Goal: Communication & Community: Answer question/provide support

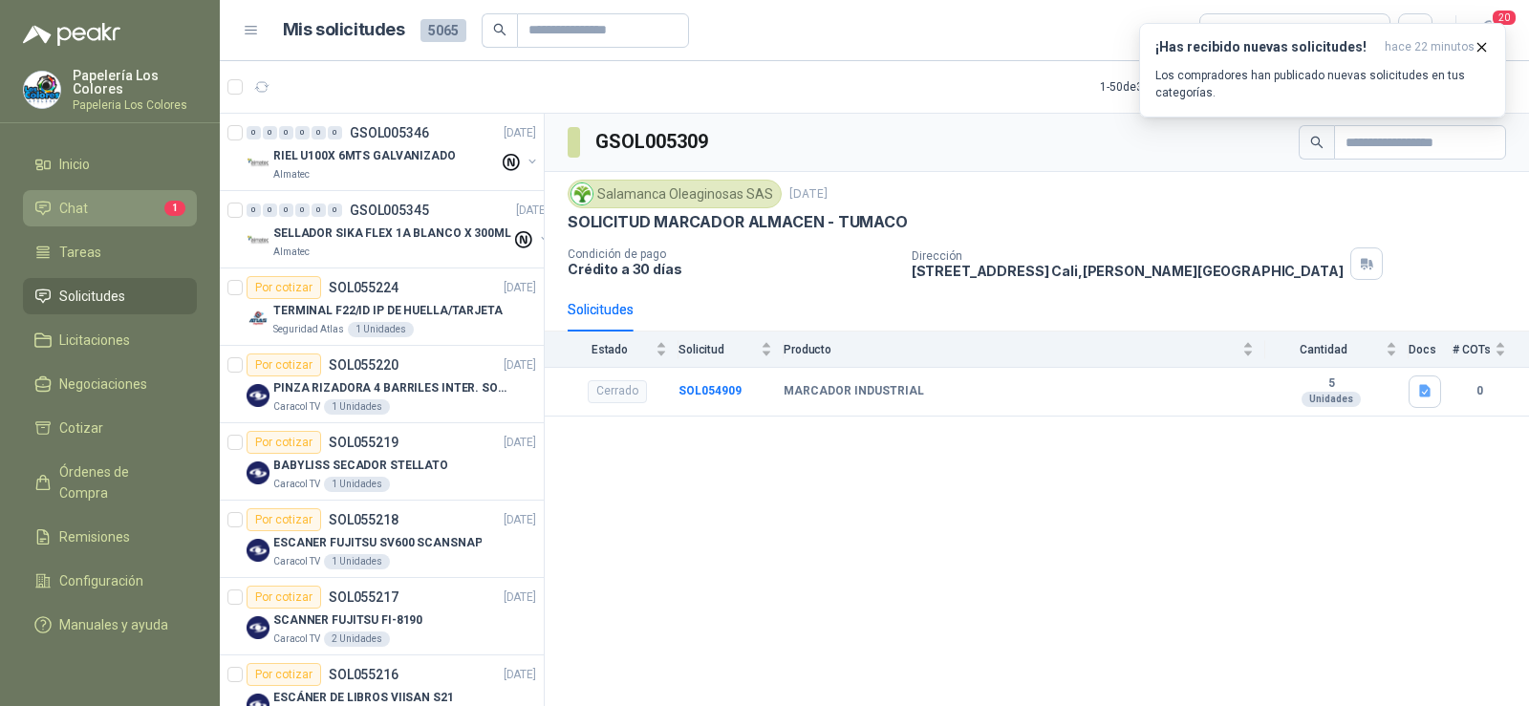
scroll to position [2294, 0]
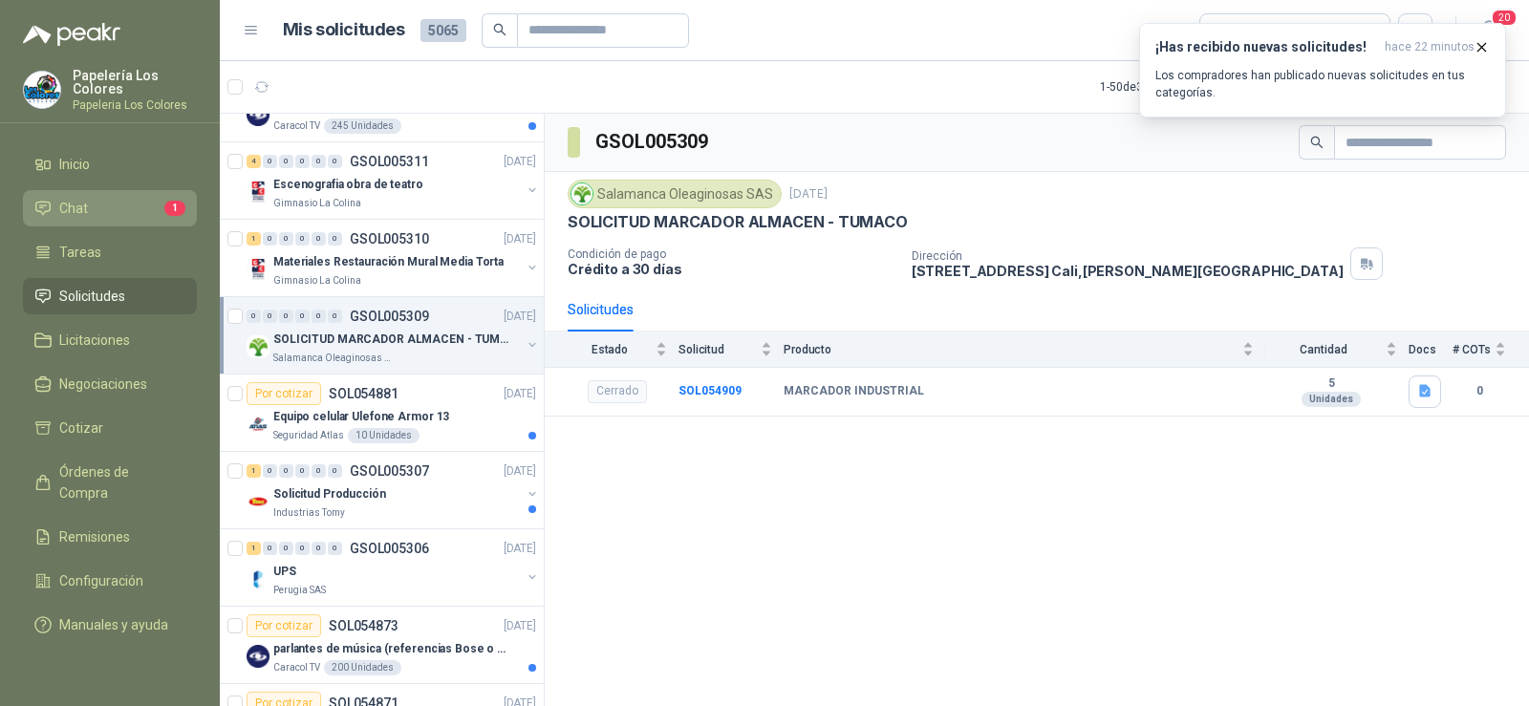
click at [75, 204] on span "Chat" at bounding box center [73, 208] width 29 height 21
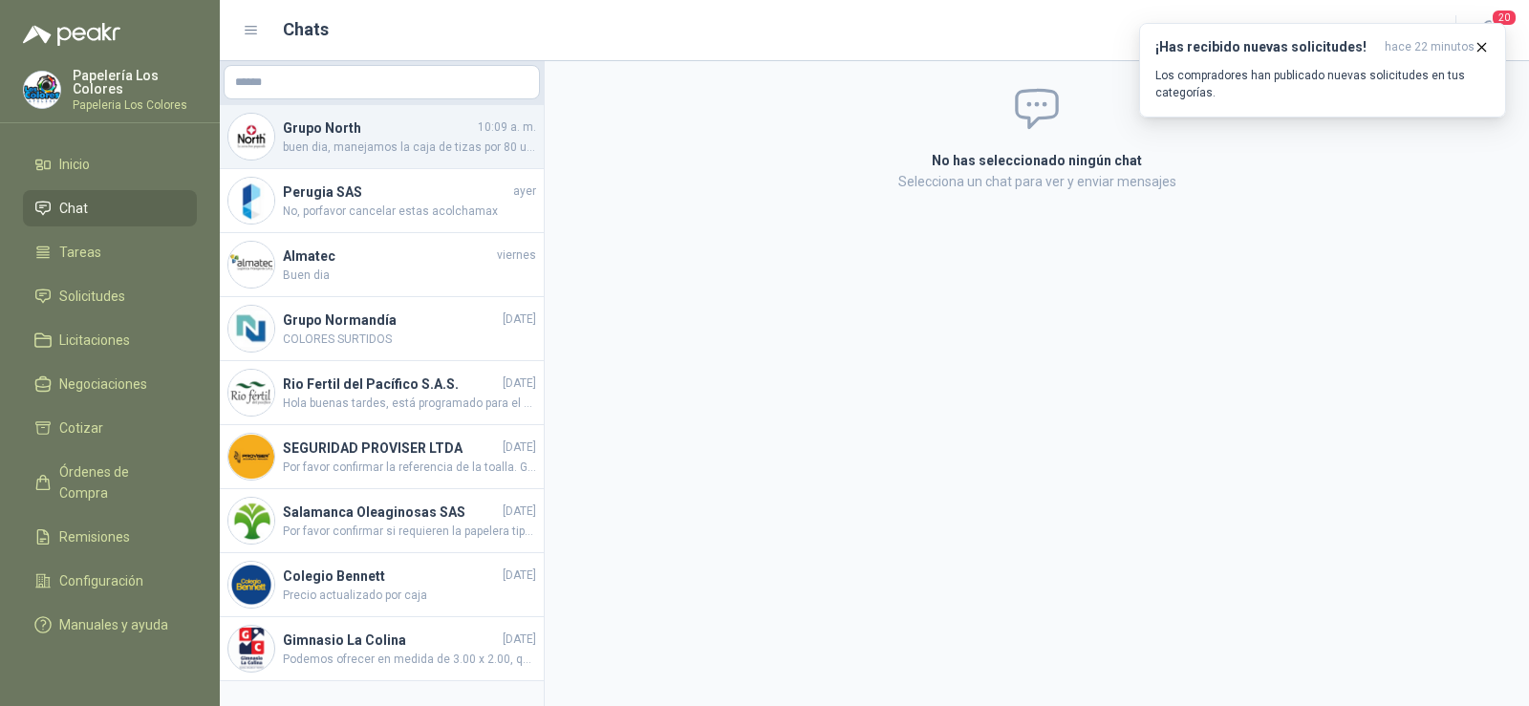
click at [393, 136] on h4 "Grupo North" at bounding box center [378, 128] width 191 height 21
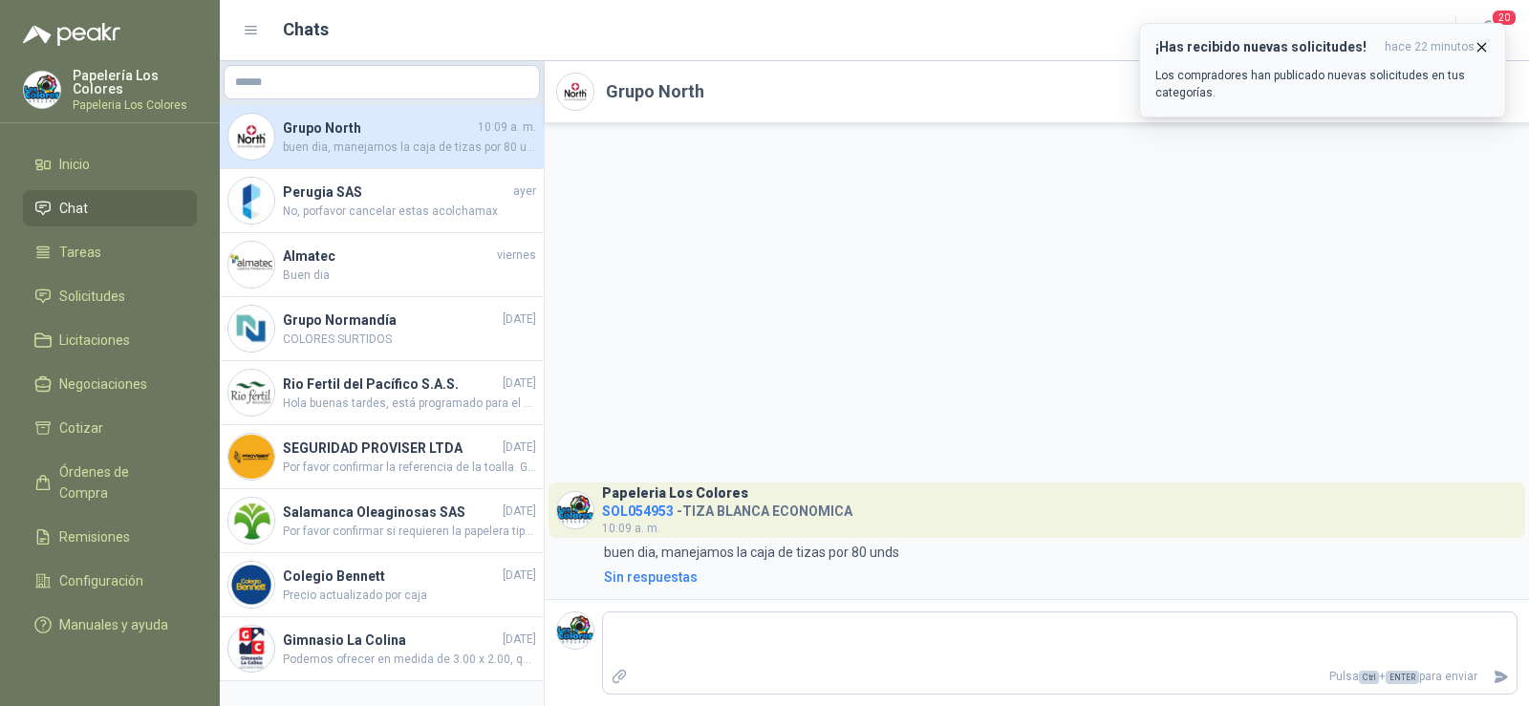
click at [1498, 23] on button "¡Has recibido nuevas solicitudes! hace 22 minutos Los compradores han publicado…" at bounding box center [1322, 70] width 367 height 95
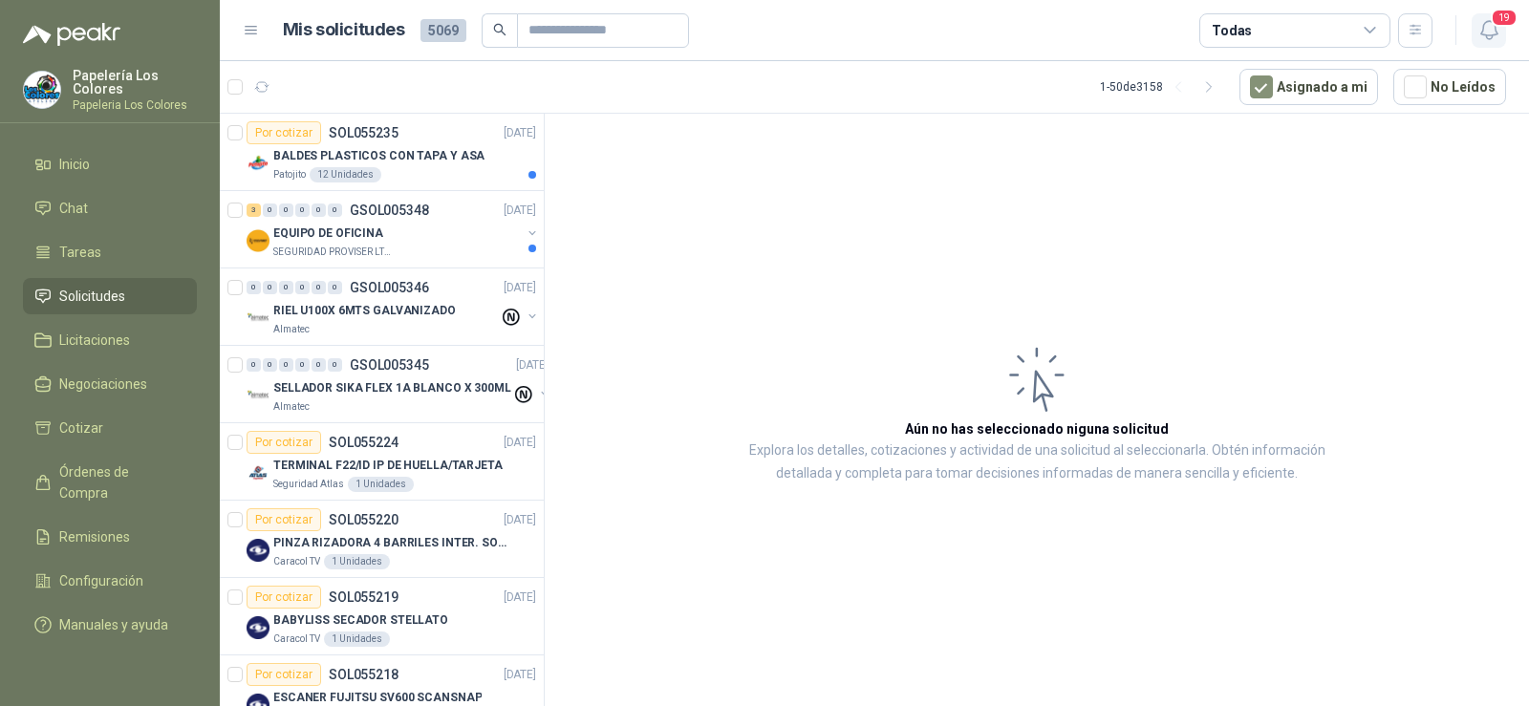
click at [1485, 32] on icon "button" at bounding box center [1489, 30] width 24 height 24
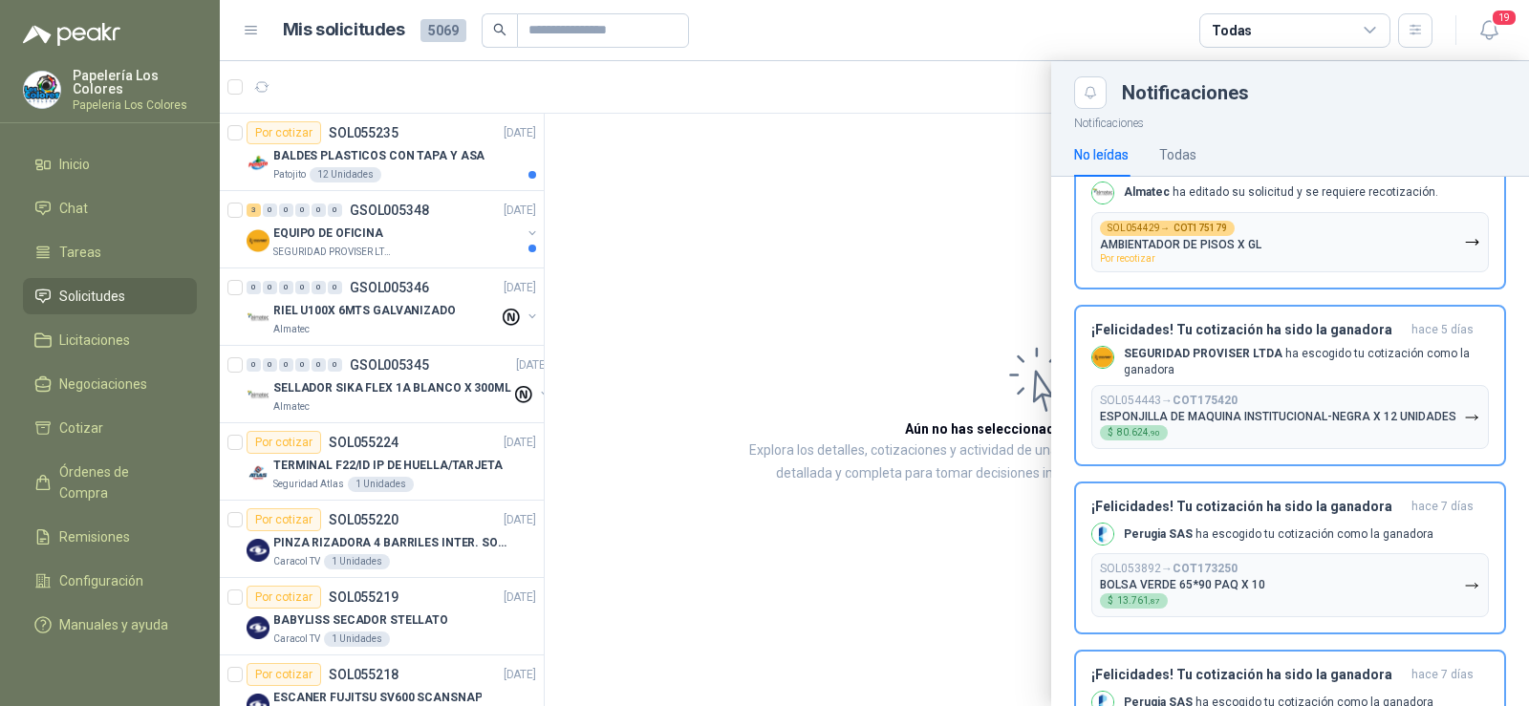
scroll to position [573, 0]
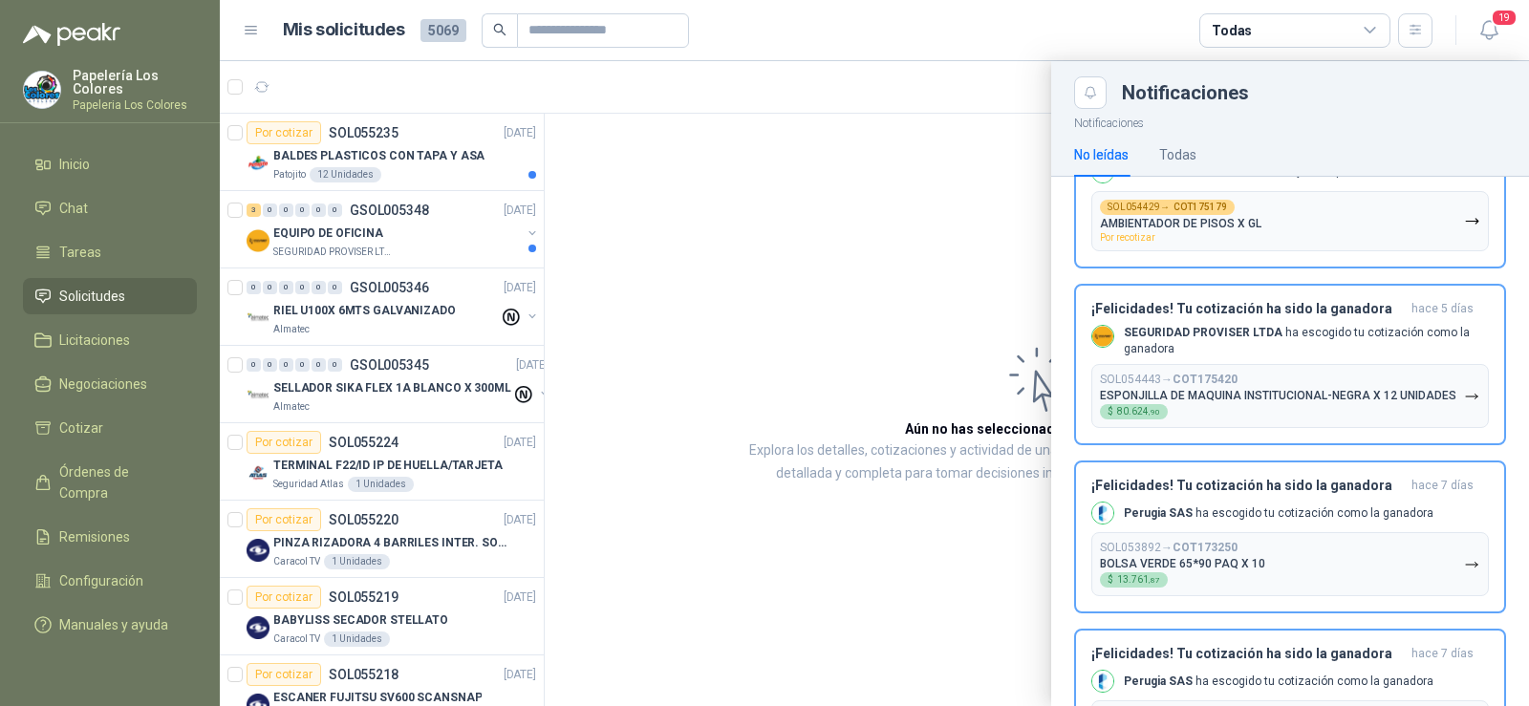
click at [38, 291] on icon at bounding box center [42, 296] width 13 height 12
